Goal: Use online tool/utility: Utilize a website feature to perform a specific function

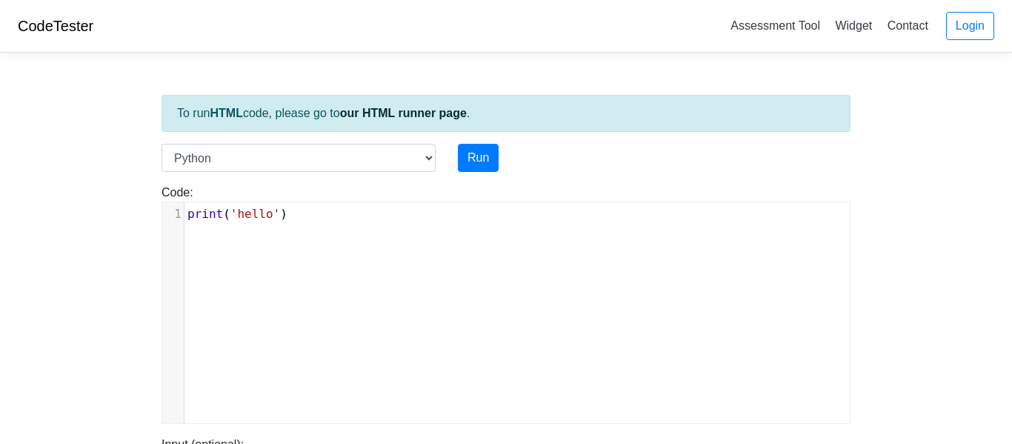
click at [247, 216] on span "'hello'" at bounding box center [255, 214] width 50 height 14
type textarea "print('hello')"
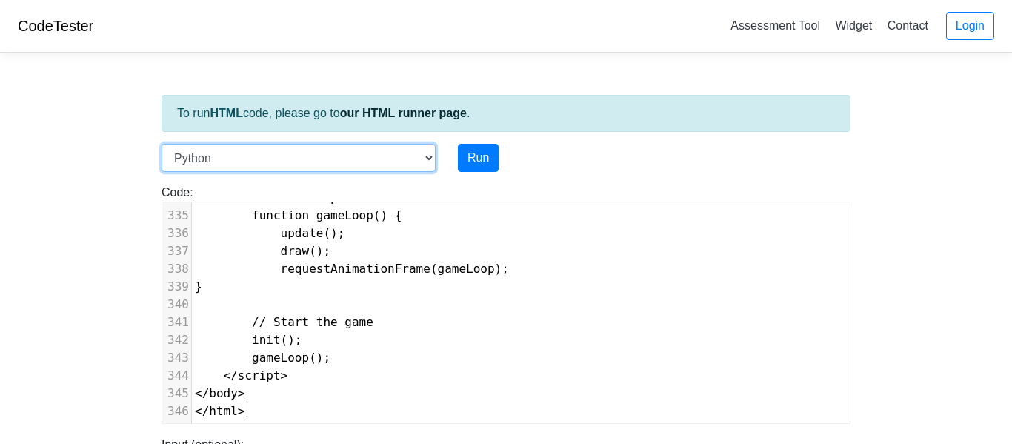
click at [401, 158] on select "C C++ Go Java Javascript Python Ruby" at bounding box center [298, 158] width 274 height 28
click at [603, 181] on div "Code: print('hello') print('hello') x 346 const height = Math . floor ( Math . …" at bounding box center [505, 298] width 711 height 252
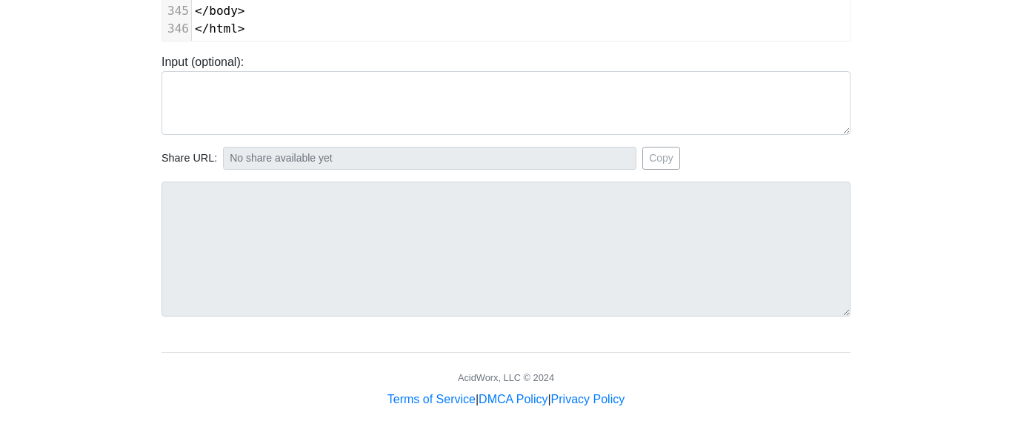
scroll to position [0, 0]
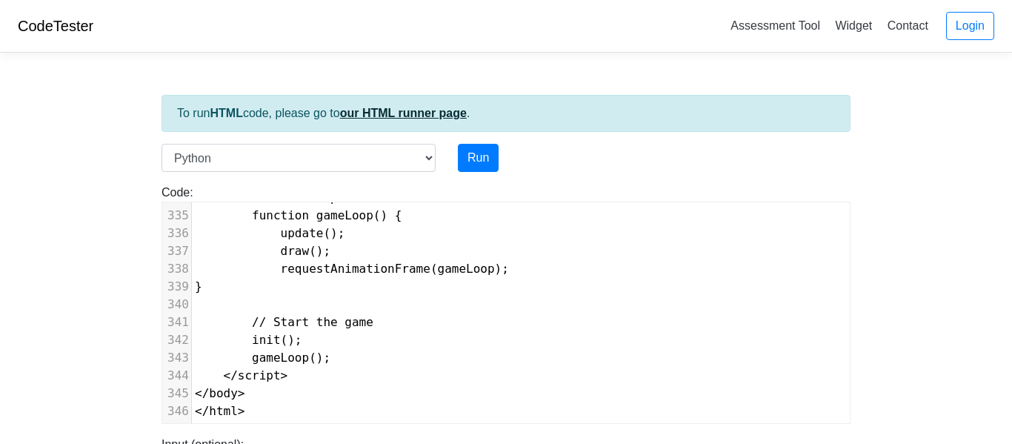
click at [424, 116] on link "our HTML runner page" at bounding box center [403, 113] width 127 height 13
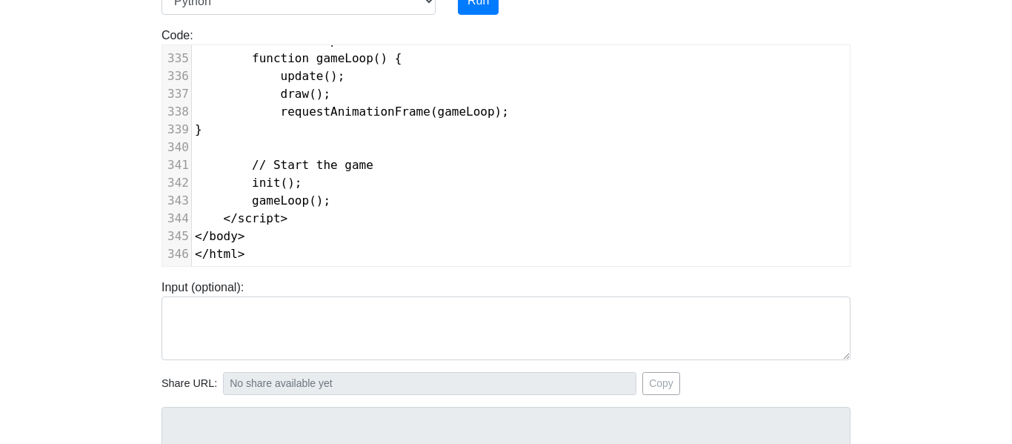
scroll to position [264, 0]
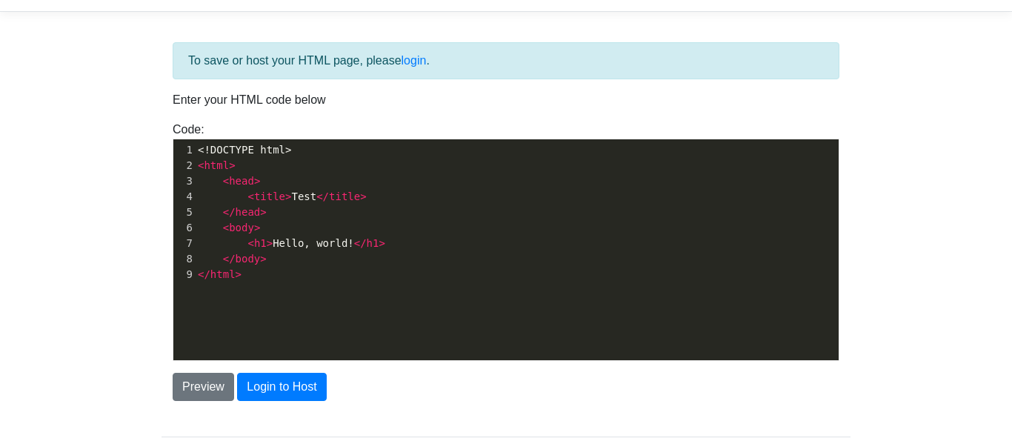
scroll to position [46, 0]
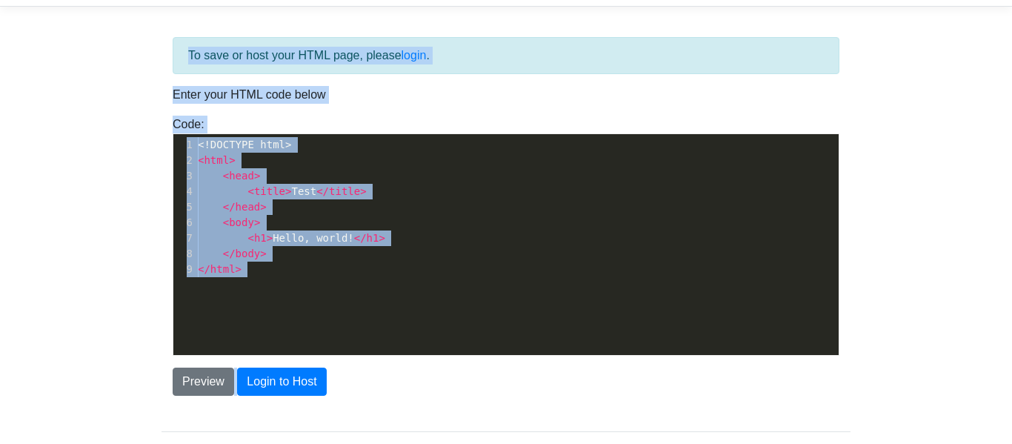
click at [343, 224] on pre "< body >" at bounding box center [517, 223] width 644 height 16
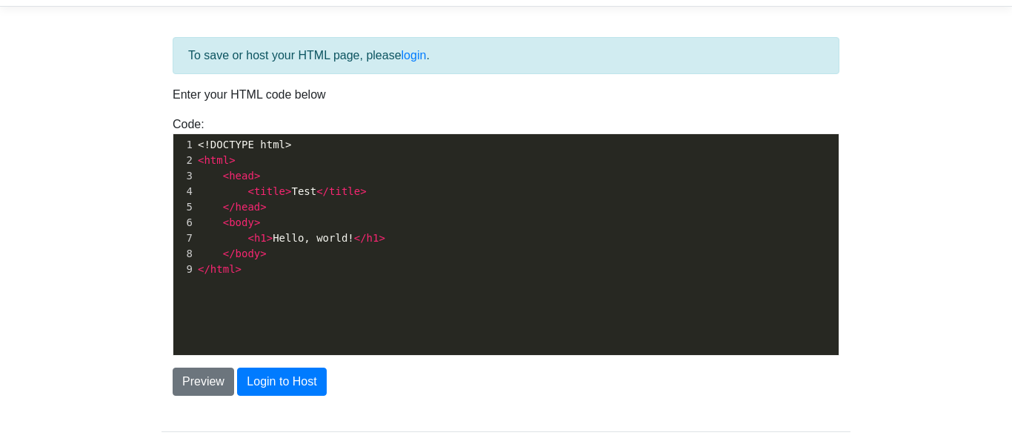
scroll to position [5, 0]
click at [343, 224] on pre "< body >" at bounding box center [517, 223] width 644 height 16
type textarea "<!DOCTYPE html> <html> <head> <title>Test</title> </head> <body> <h1>Hello, wor…"
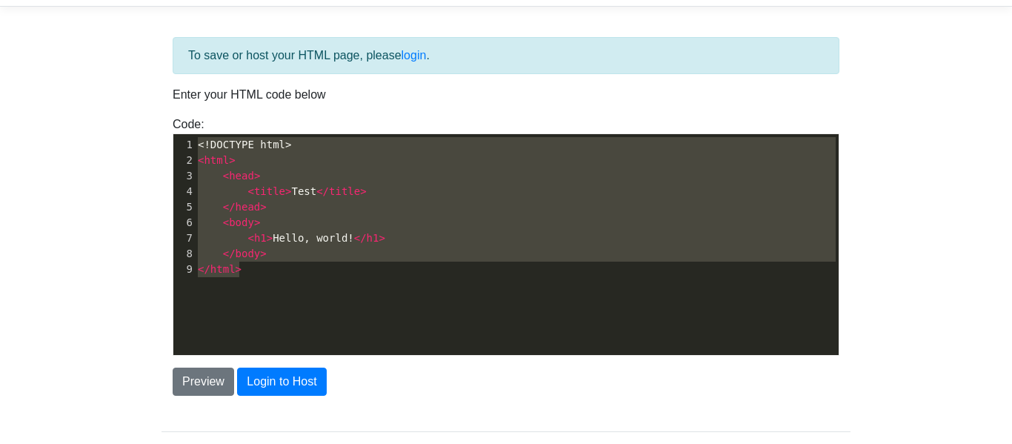
scroll to position [5166, 0]
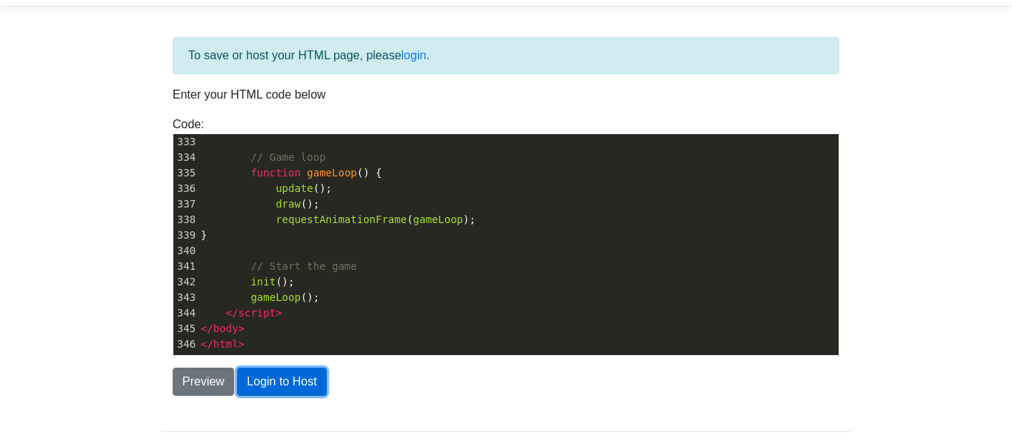
click at [292, 376] on button "Login to Host" at bounding box center [281, 381] width 89 height 28
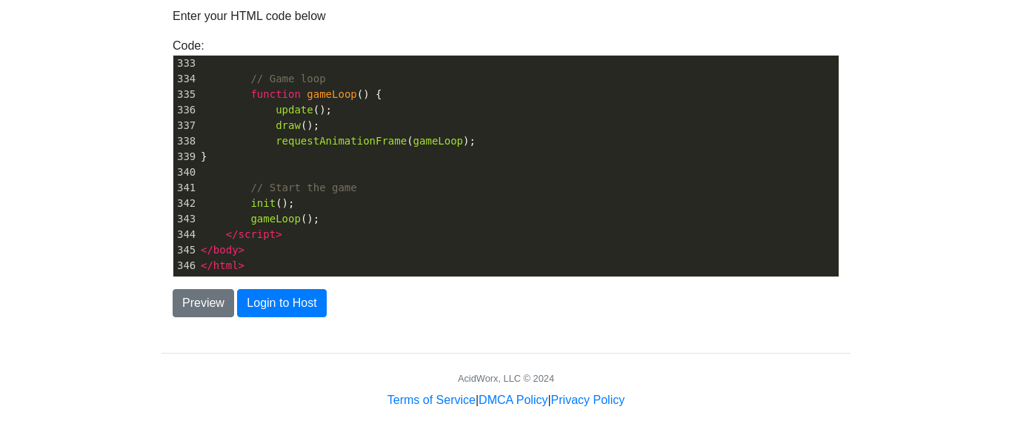
scroll to position [125, 0]
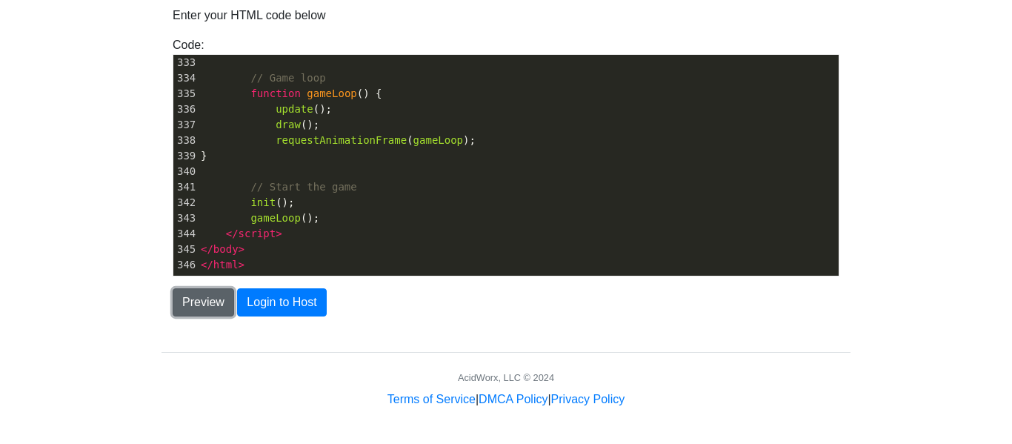
click at [213, 295] on button "Preview" at bounding box center [203, 302] width 61 height 28
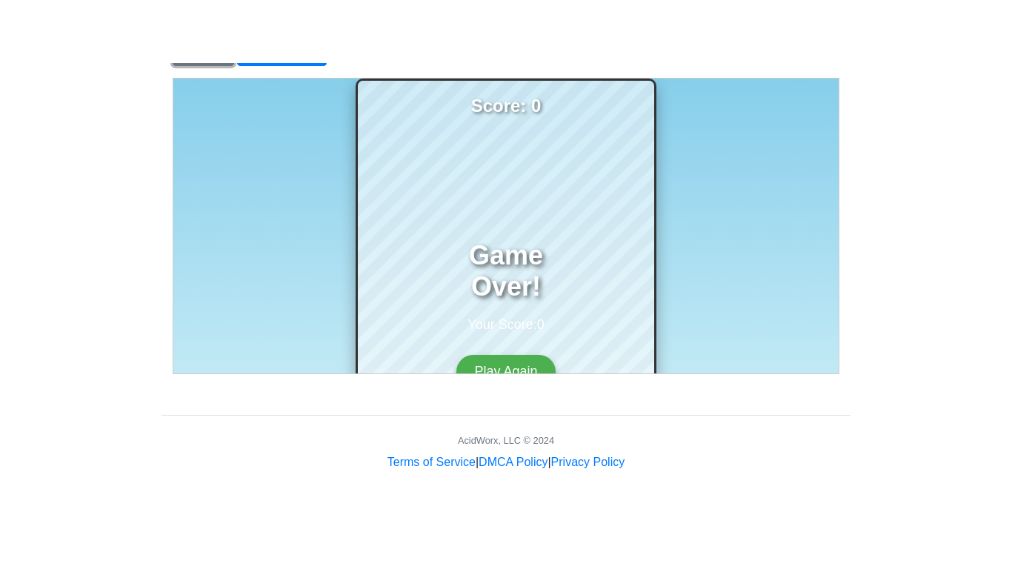
scroll to position [313, 0]
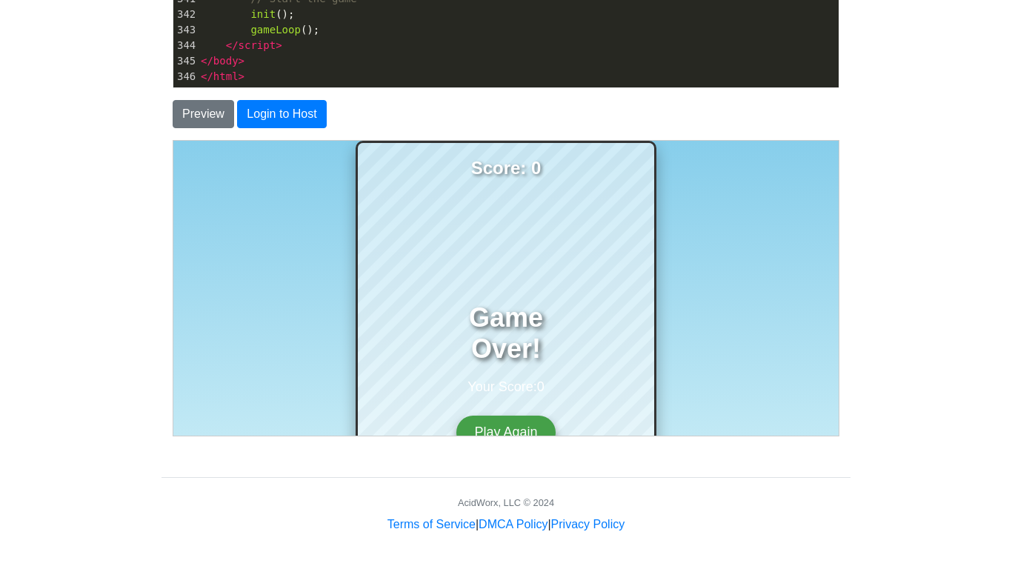
click at [532, 429] on button "Play Again" at bounding box center [504, 431] width 98 height 33
drag, startPoint x: 544, startPoint y: 432, endPoint x: 549, endPoint y: 444, distance: 12.9
click at [549, 443] on html "Score: 0 Game Over! Your Score: 0 Play Again Press SPACE or TAP to flap" at bounding box center [505, 364] width 665 height 449
click at [544, 430] on button "Play Again" at bounding box center [504, 431] width 98 height 33
